Goal: Task Accomplishment & Management: Manage account settings

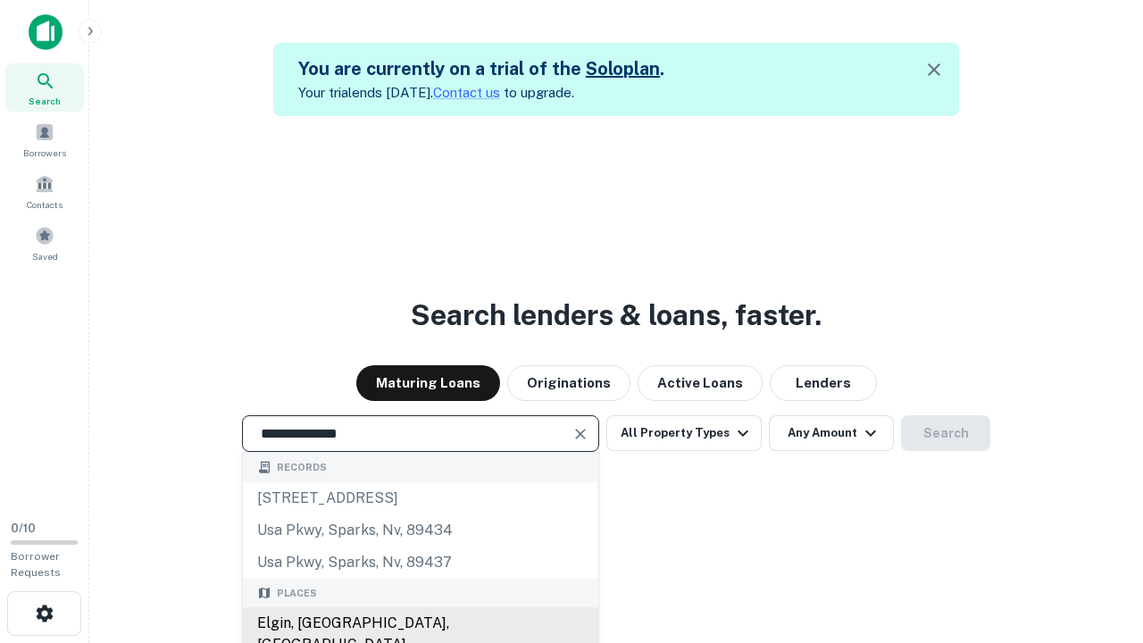
click at [420, 623] on div "Elgin, IL, USA" at bounding box center [420, 634] width 355 height 54
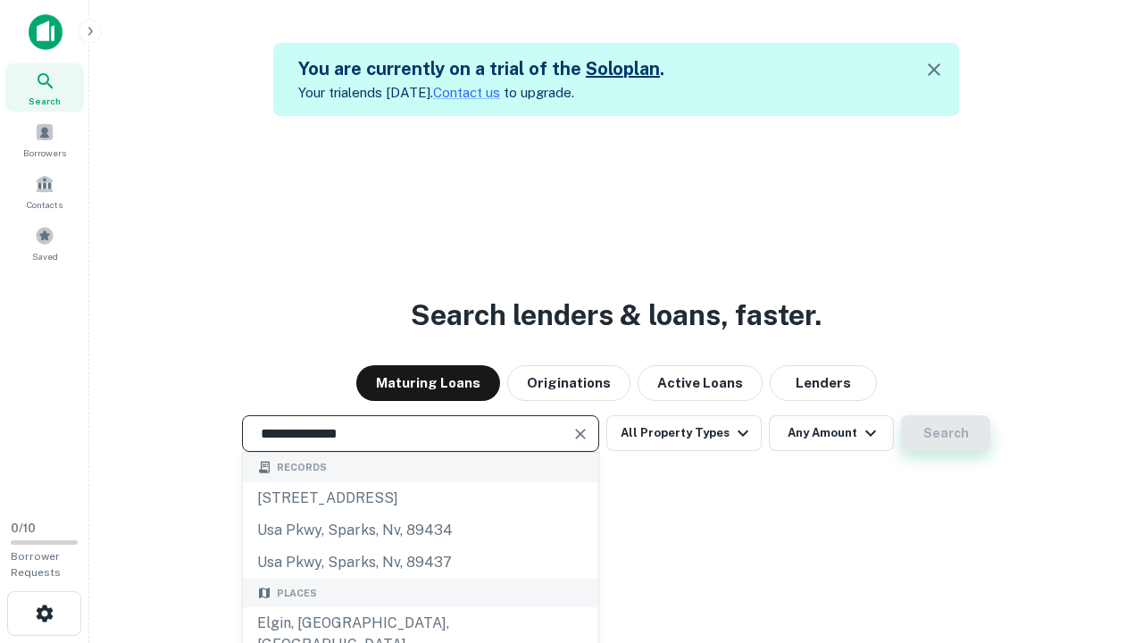
type input "**********"
click at [901, 415] on button "Search" at bounding box center [945, 433] width 89 height 36
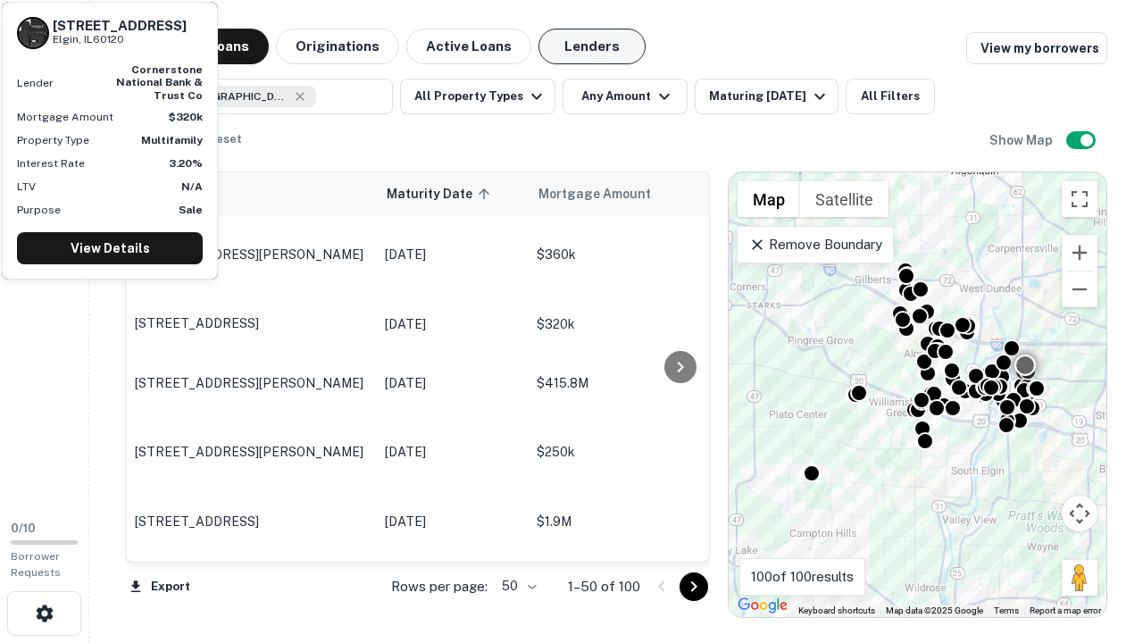
click at [592, 46] on button "Lenders" at bounding box center [591, 47] width 107 height 36
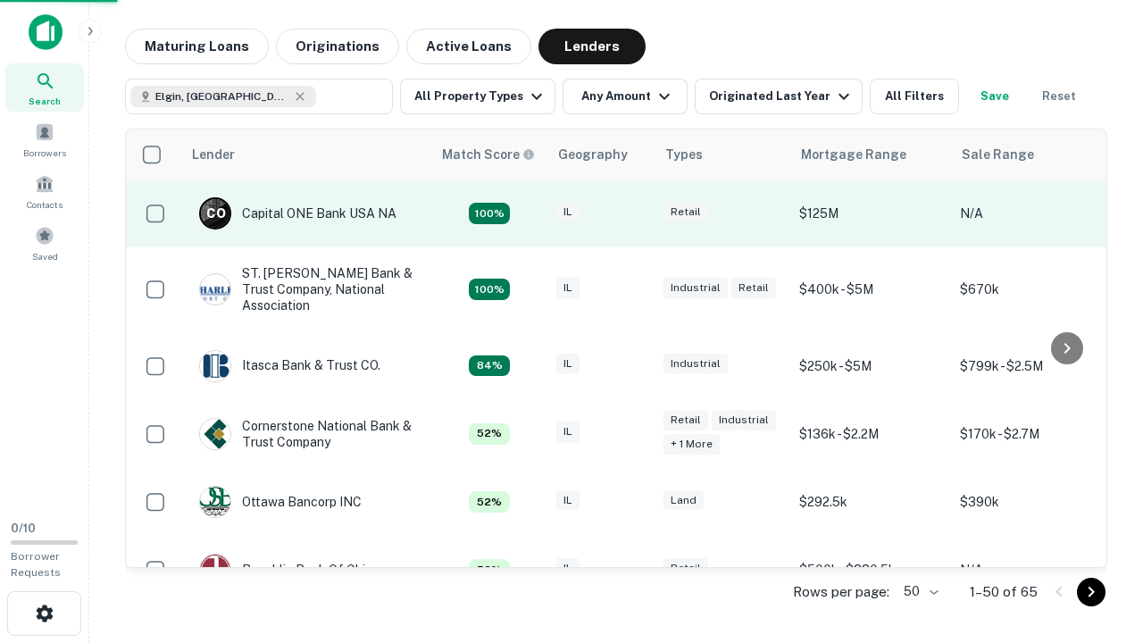
click at [634, 213] on div "IL" at bounding box center [600, 214] width 89 height 24
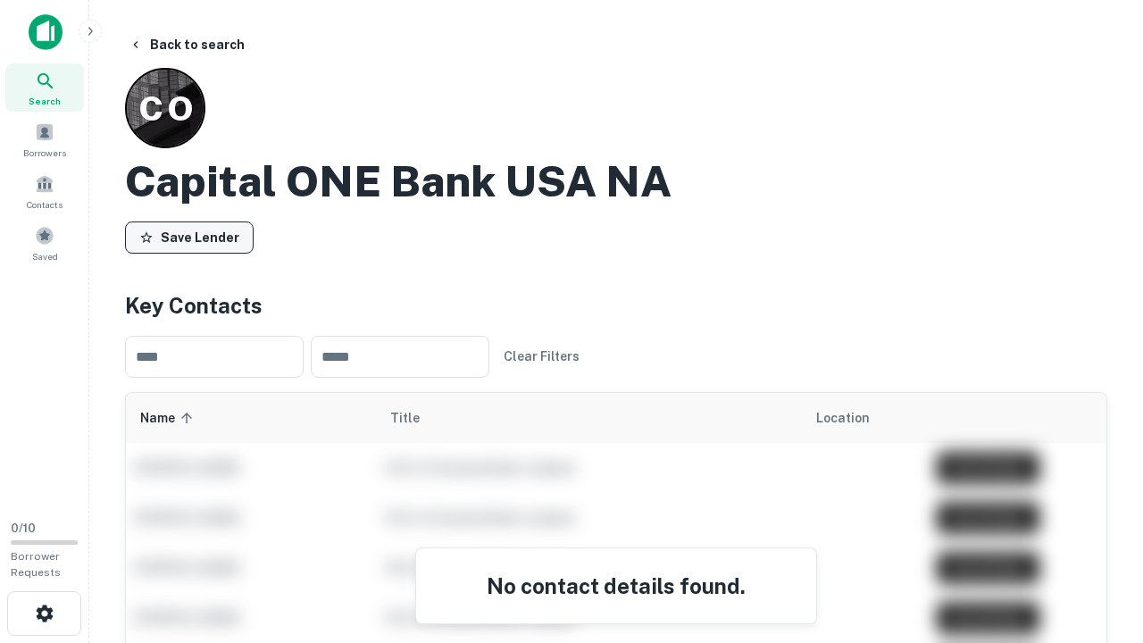
click at [189, 237] on button "Save Lender" at bounding box center [189, 237] width 129 height 32
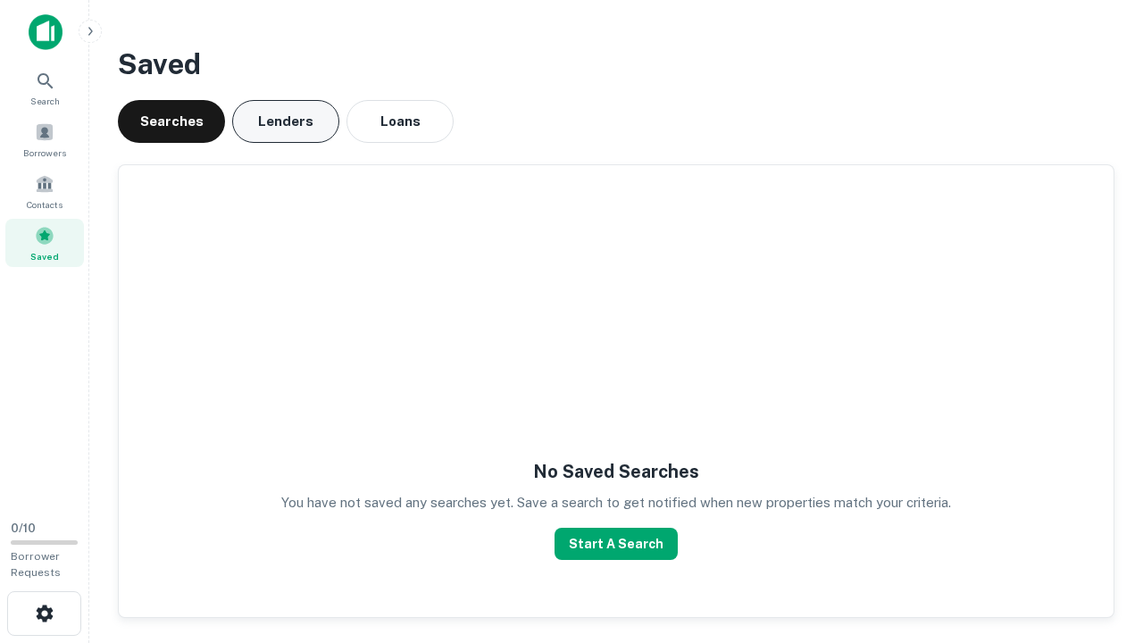
click at [286, 121] on button "Lenders" at bounding box center [285, 121] width 107 height 43
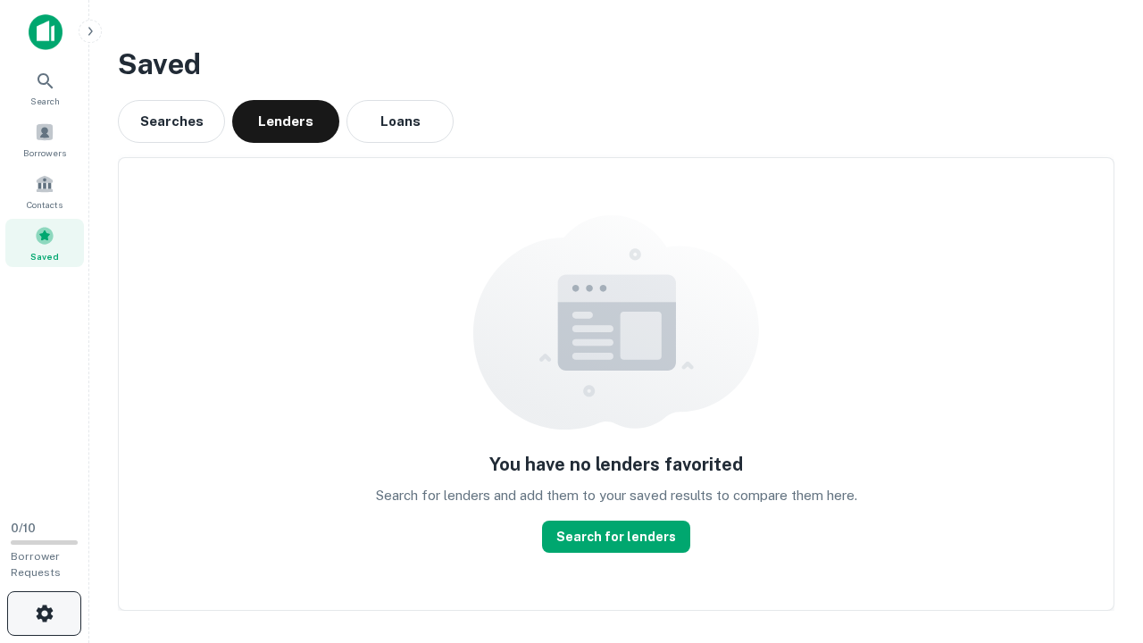
click at [44, 613] on icon "button" at bounding box center [44, 613] width 21 height 21
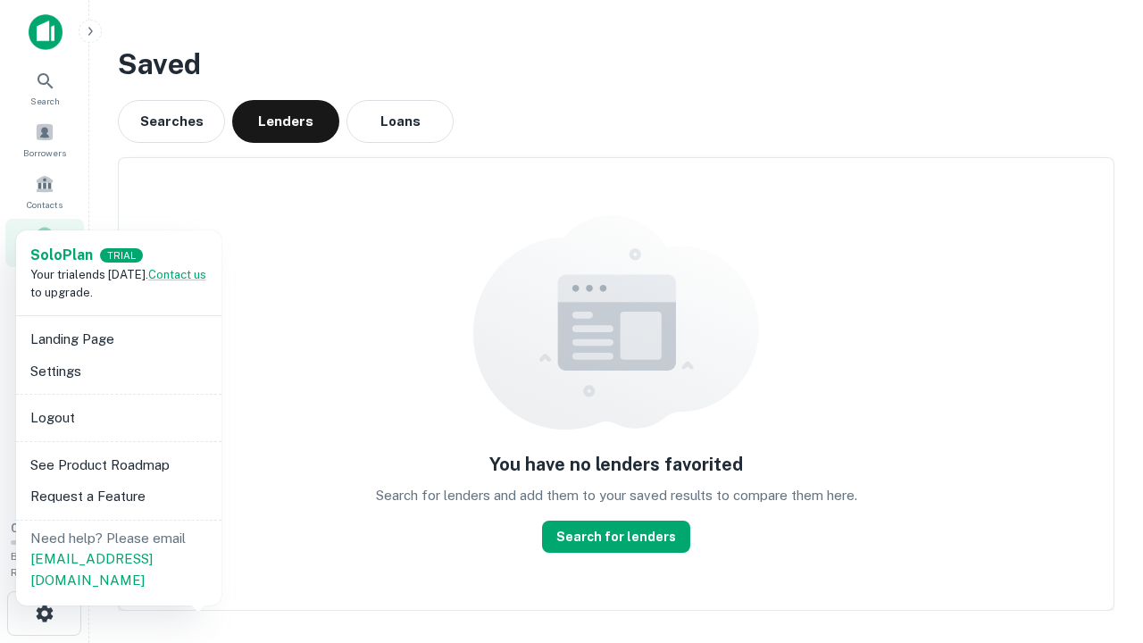
click at [118, 417] on li "Logout" at bounding box center [118, 418] width 191 height 32
